Goal: Task Accomplishment & Management: Manage account settings

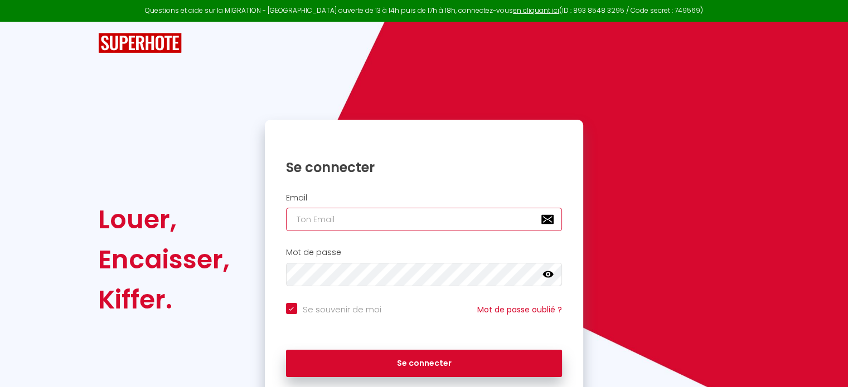
click at [387, 215] on input "email" at bounding box center [424, 219] width 276 height 23
click at [376, 219] on input "email" at bounding box center [424, 219] width 276 height 23
type input "d"
checkbox input "true"
type input "de"
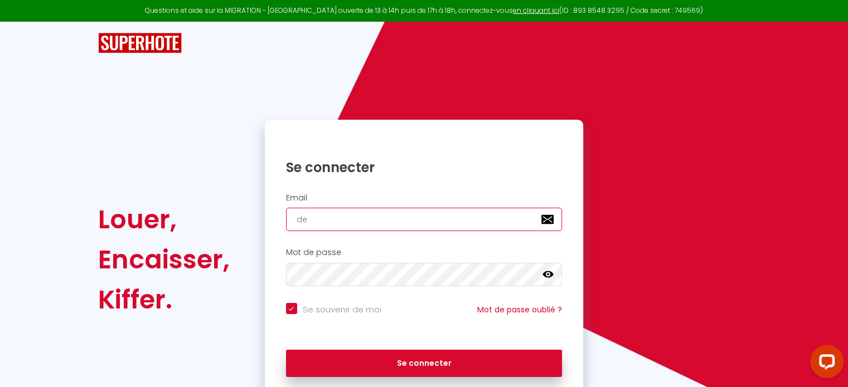
checkbox input "true"
type input "der"
checkbox input "true"
type input "dero"
checkbox input "true"
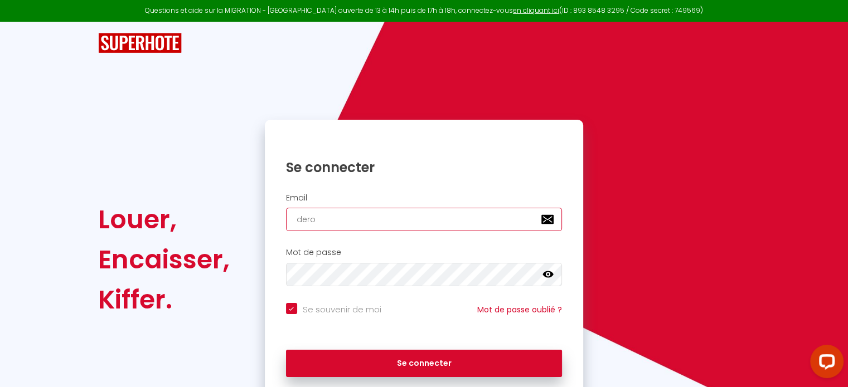
type input "deroy"
checkbox input "true"
type input "deroyp"
checkbox input "true"
type input "deroypa"
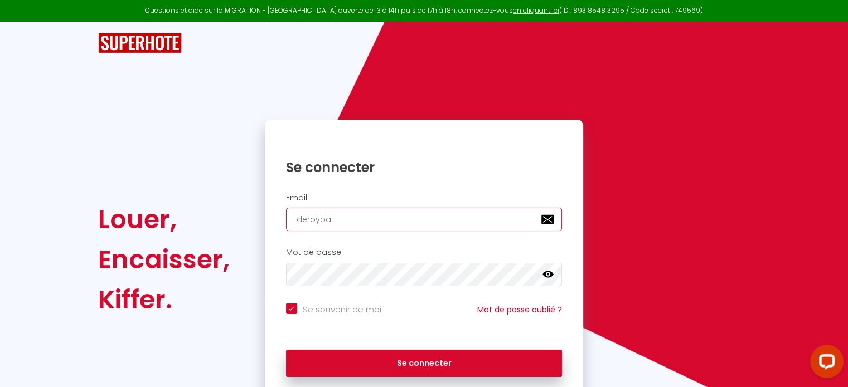
checkbox input "true"
type input "deroypau"
checkbox input "true"
type input "deroypaul"
checkbox input "true"
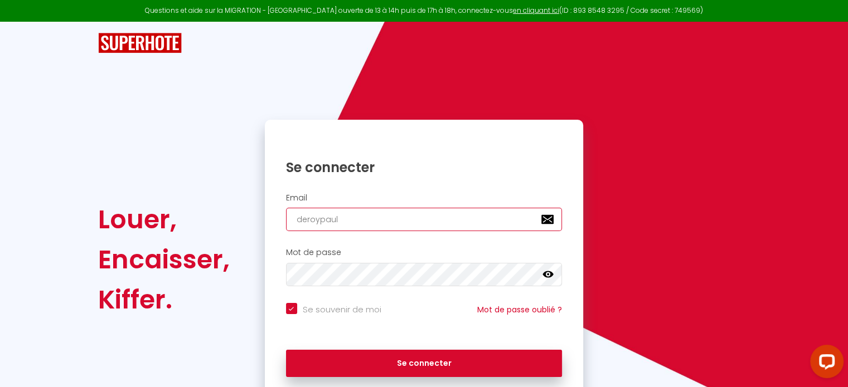
type input "deroypauli"
checkbox input "true"
type input "deroypaulin"
checkbox input "true"
type input "deroypauline"
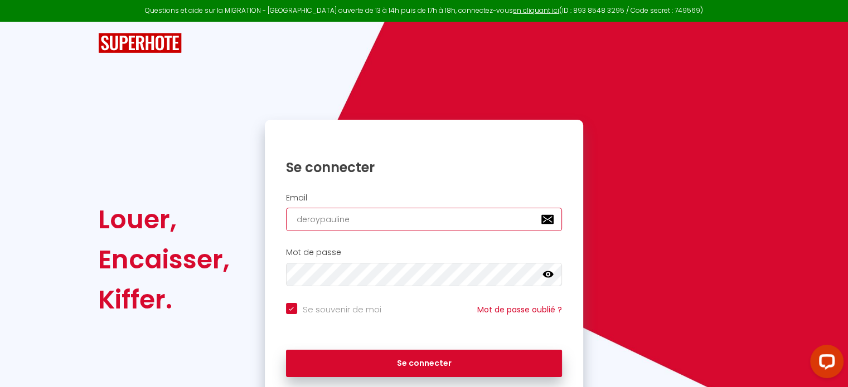
checkbox input "true"
type input "deroypauline."
checkbox input "true"
type input "deroypauline.p"
checkbox input "true"
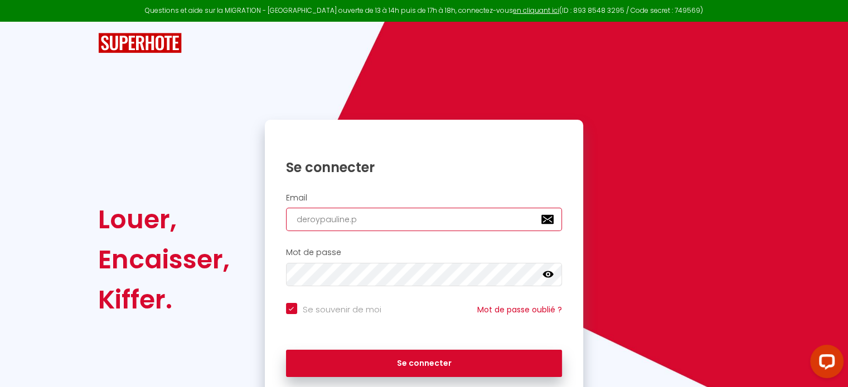
type input "deroypauline.pr"
checkbox input "true"
type input "deroypauline.pro"
checkbox input "true"
type input "deroypauline.pro@"
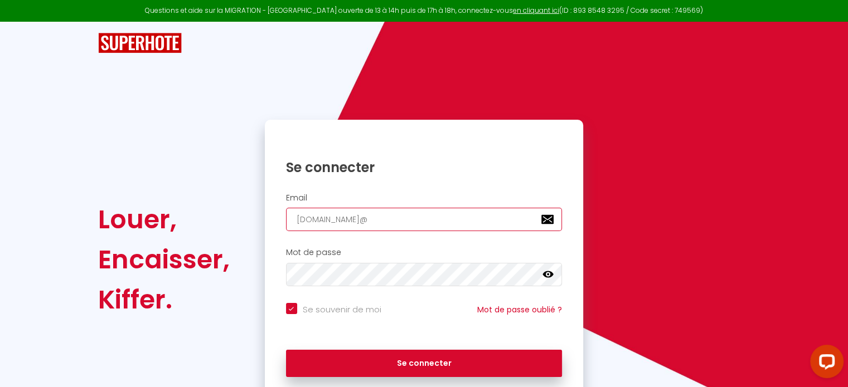
checkbox input "true"
type input "deroypauline.pro@g"
checkbox input "true"
type input "deroypauline.pro@gm"
checkbox input "true"
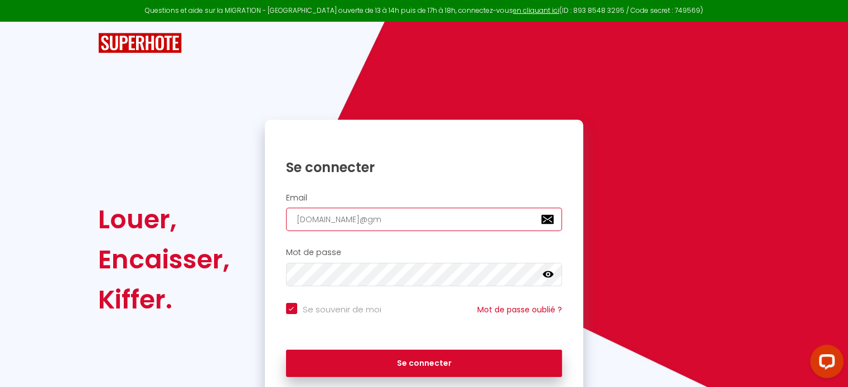
type input "deroypauline.pro@gma"
checkbox input "true"
type input "deroypauline.pro@gmai"
checkbox input "true"
type input "deroypauline.pro@gmail"
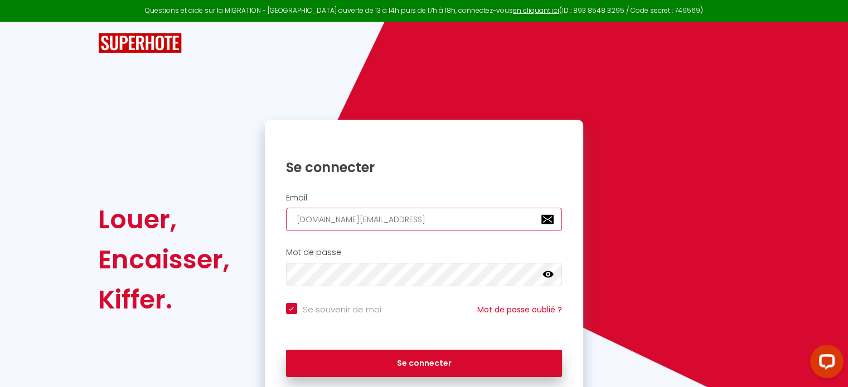
checkbox input "true"
type input "deroypauline.pro@gmail."
checkbox input "true"
type input "deroypauline.pro@gmail.c"
checkbox input "true"
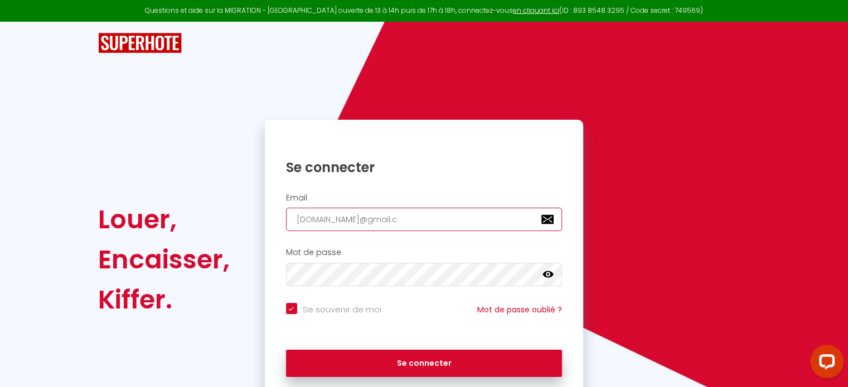
type input "deroypauline.pro@gmail.co"
checkbox input "true"
type input "deroypauline.pro@gmail.com"
checkbox input "true"
type input "deroypauline.pro@gmail.com"
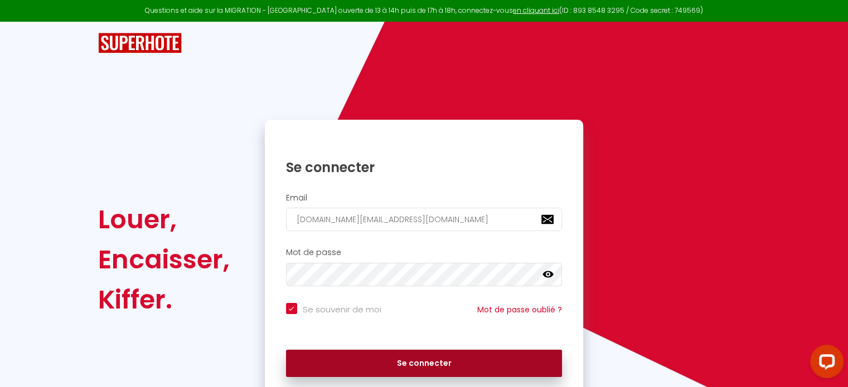
click at [439, 358] on button "Se connecter" at bounding box center [424, 364] width 276 height 28
checkbox input "true"
